Goal: Find specific page/section: Find specific page/section

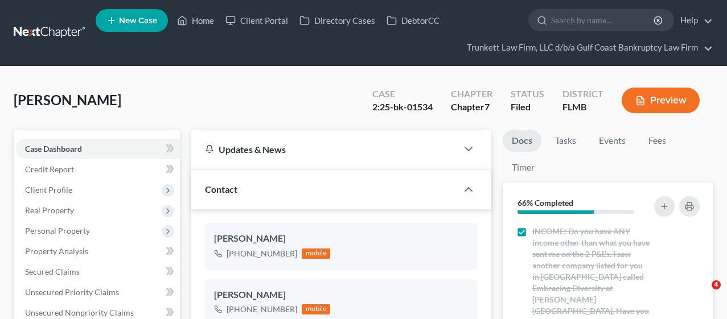
select select "0"
drag, startPoint x: 207, startPoint y: 22, endPoint x: 215, endPoint y: 25, distance: 7.9
click at [207, 22] on link "Home" at bounding box center [195, 20] width 48 height 20
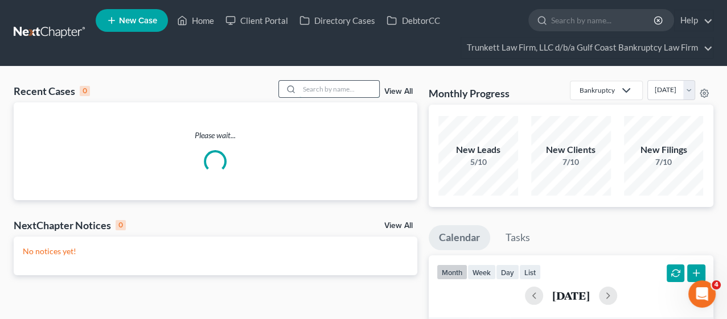
click at [325, 91] on input "search" at bounding box center [339, 89] width 80 height 17
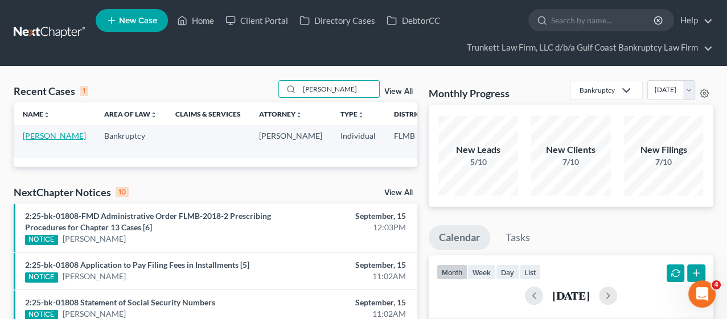
type input "[PERSON_NAME]"
click at [31, 141] on link "[PERSON_NAME]" at bounding box center [54, 136] width 63 height 10
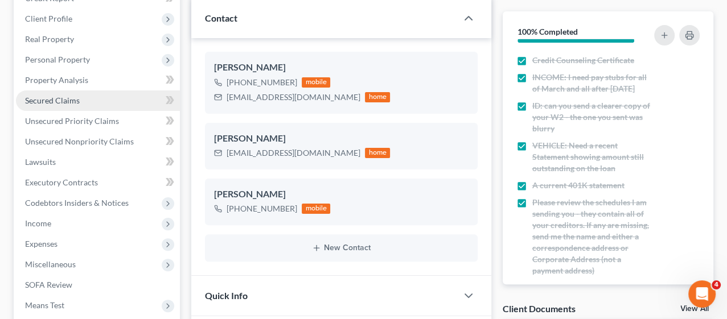
scroll to position [190, 0]
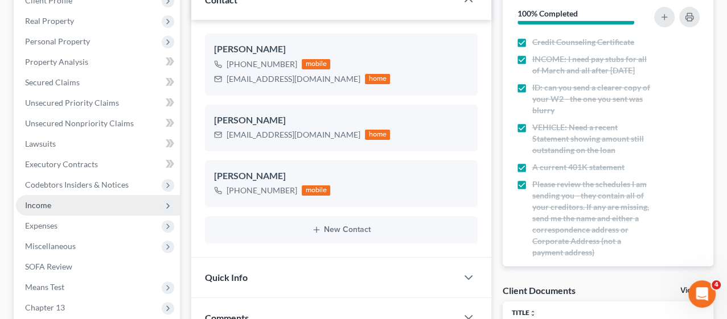
click at [40, 207] on span "Income" at bounding box center [38, 205] width 26 height 10
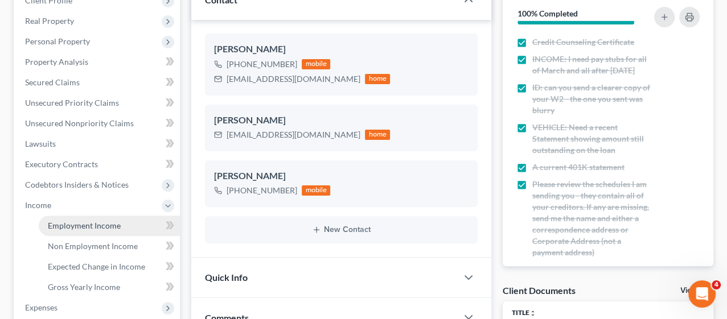
click at [63, 228] on span "Employment Income" at bounding box center [84, 226] width 73 height 10
